Goal: Task Accomplishment & Management: Use online tool/utility

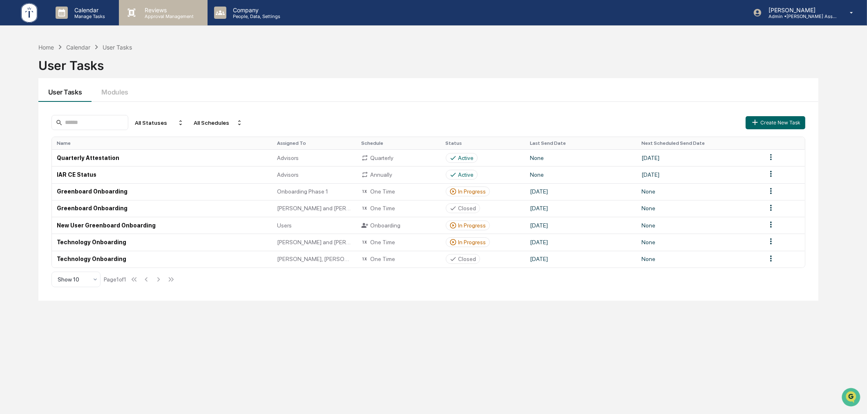
click at [158, 7] on p "Reviews" at bounding box center [168, 10] width 60 height 7
click at [159, 7] on p "Reviews" at bounding box center [168, 10] width 60 height 7
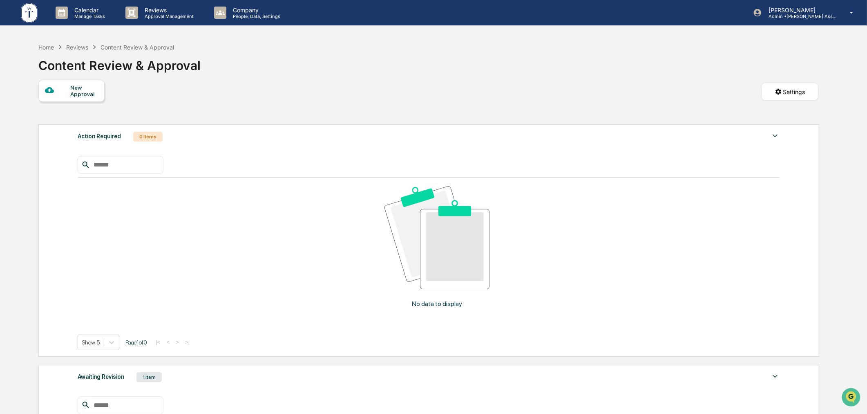
click at [232, 371] on div "Awaiting Revision 1 Item" at bounding box center [429, 376] width 702 height 11
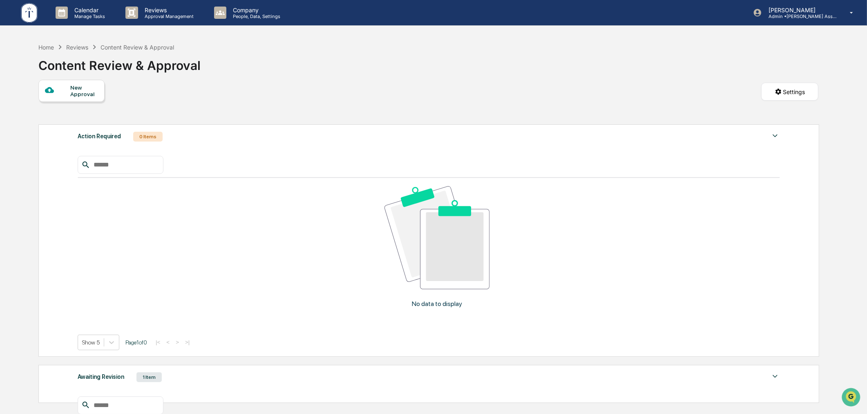
click at [229, 364] on div "Awaiting Revision 1 Item File Name Review Id Created Date Requested By Complian…" at bounding box center [428, 383] width 781 height 38
click at [233, 371] on div "Awaiting Revision 1 Item" at bounding box center [429, 376] width 702 height 11
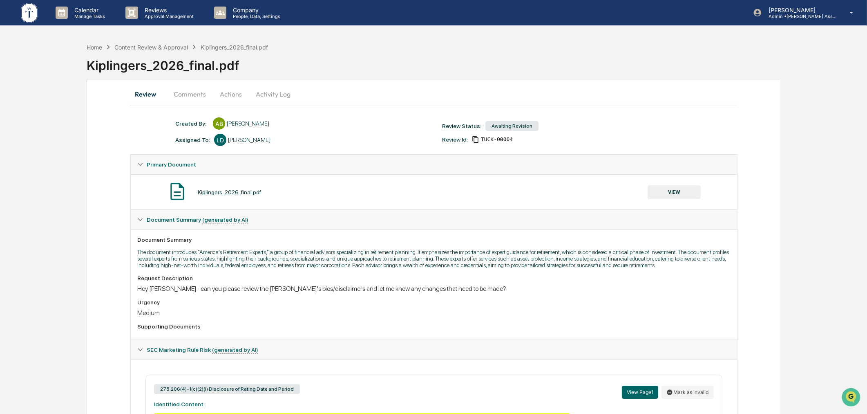
click at [178, 92] on button "Comments" at bounding box center [189, 94] width 45 height 20
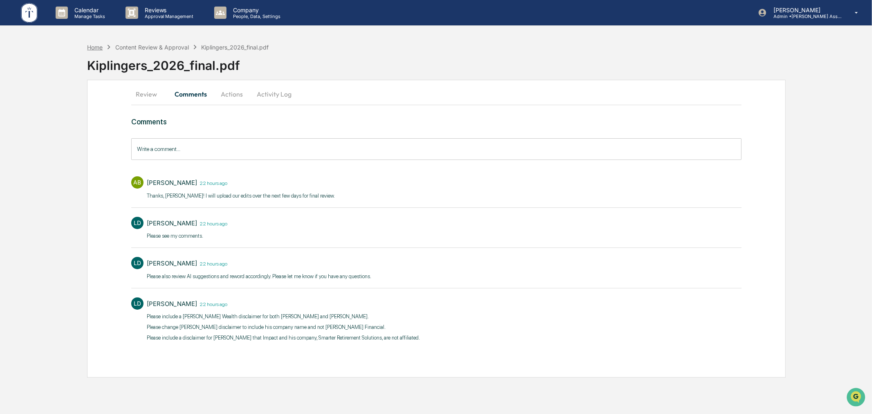
click at [98, 45] on div "Home" at bounding box center [95, 47] width 16 height 7
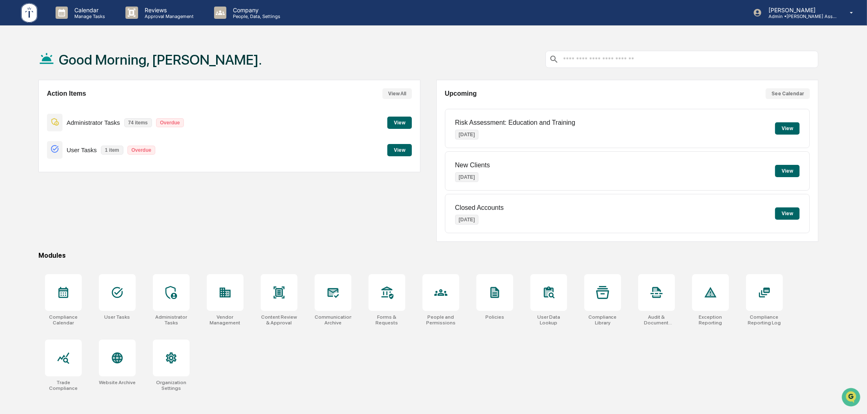
click at [426, 97] on div "Action Items View All Administrator Tasks 74 items Overdue View User Tasks 1 it…" at bounding box center [428, 161] width 780 height 162
click at [39, 217] on div "Action Items View All Administrator Tasks 74 items Overdue View User Tasks 1 it…" at bounding box center [229, 161] width 382 height 162
